Goal: Navigation & Orientation: Find specific page/section

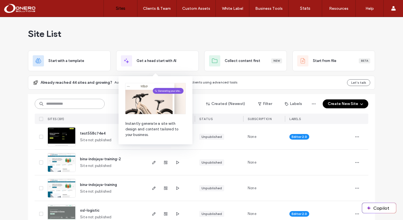
click at [83, 105] on input at bounding box center [70, 104] width 70 height 10
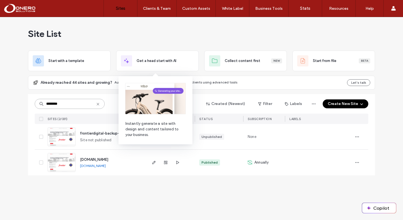
type input "********"
click at [1, 101] on div "Site List Start with a template Get a head start with AI Collect content first …" at bounding box center [201, 118] width 403 height 203
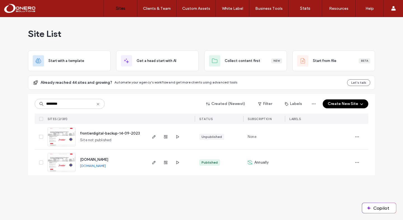
click at [194, 38] on div "Site List" at bounding box center [201, 34] width 347 height 34
click at [354, 161] on span "button" at bounding box center [356, 162] width 9 height 9
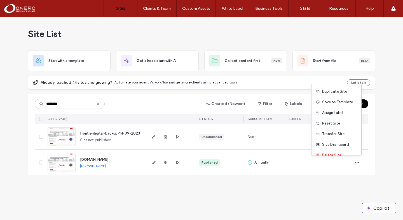
click at [313, 185] on div "Site List Start with a template Get a head start with AI Collect content first …" at bounding box center [201, 118] width 403 height 203
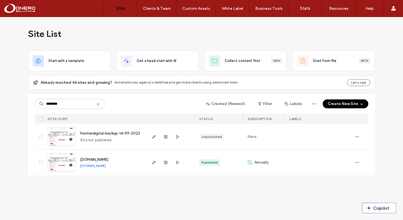
drag, startPoint x: 118, startPoint y: 159, endPoint x: 80, endPoint y: 161, distance: 37.8
click at [80, 161] on div "[DOMAIN_NAME] [DOMAIN_NAME]" at bounding box center [111, 163] width 70 height 26
copy span "[DOMAIN_NAME]"
